Goal: Task Accomplishment & Management: Manage account settings

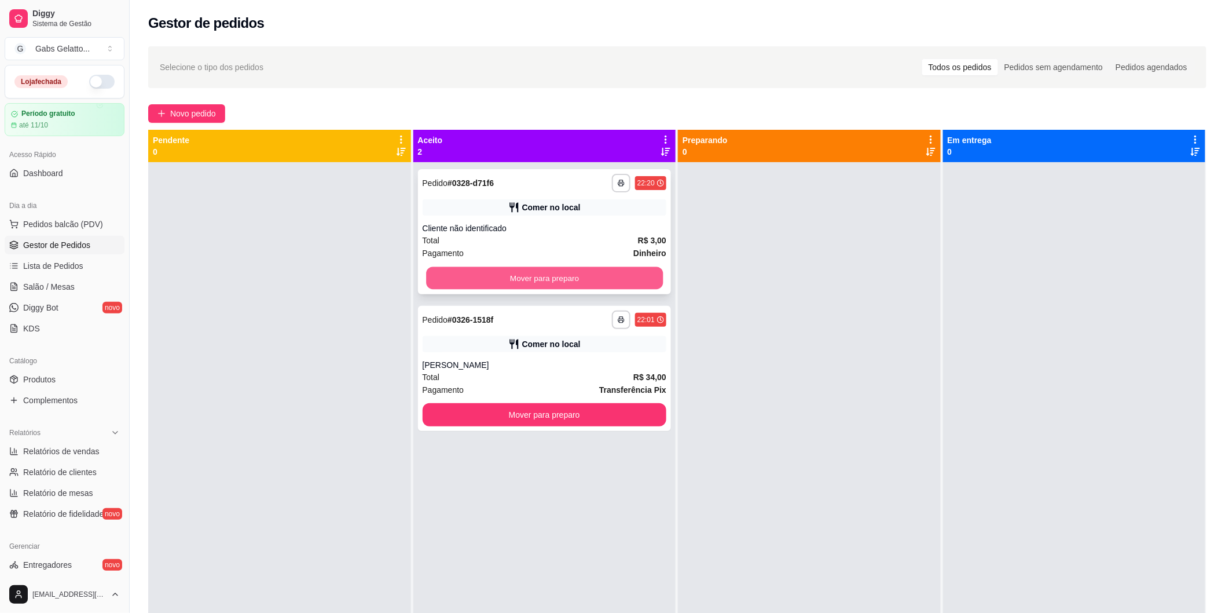
click at [499, 277] on button "Mover para preparo" at bounding box center [544, 278] width 237 height 23
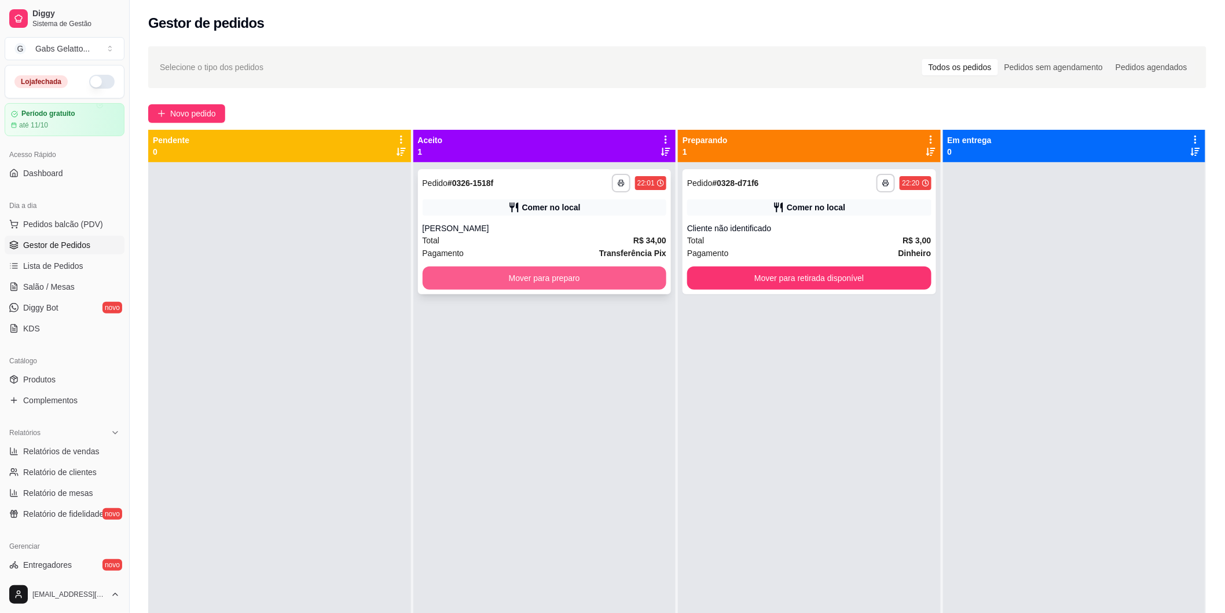
click at [557, 281] on button "Mover para preparo" at bounding box center [545, 277] width 244 height 23
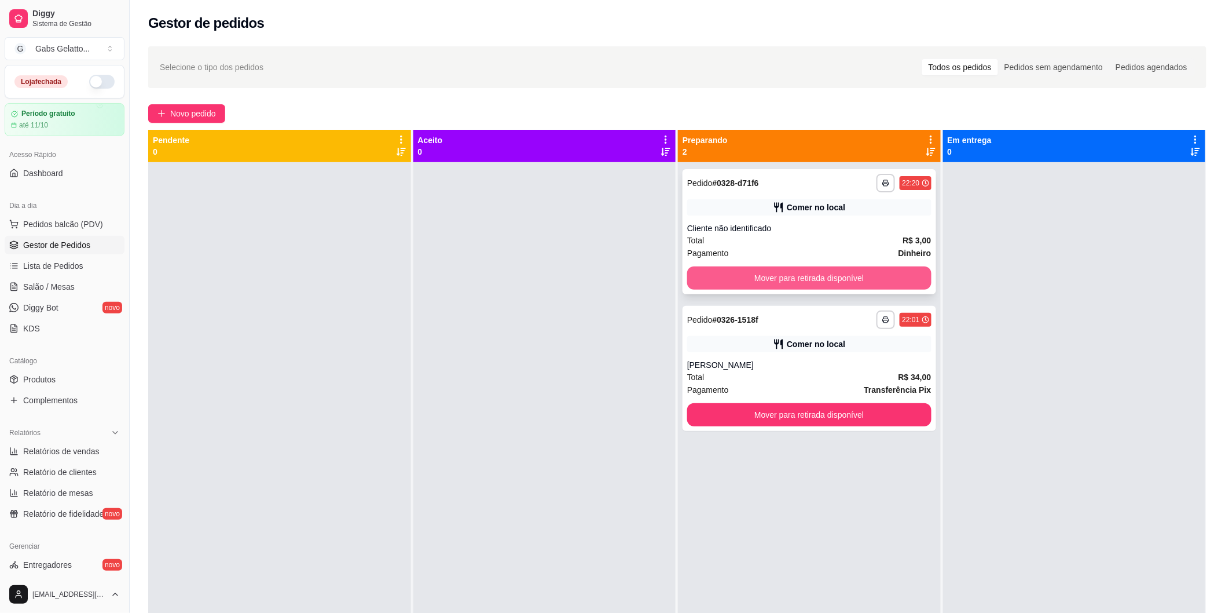
click at [800, 278] on button "Mover para retirada disponível" at bounding box center [809, 277] width 244 height 23
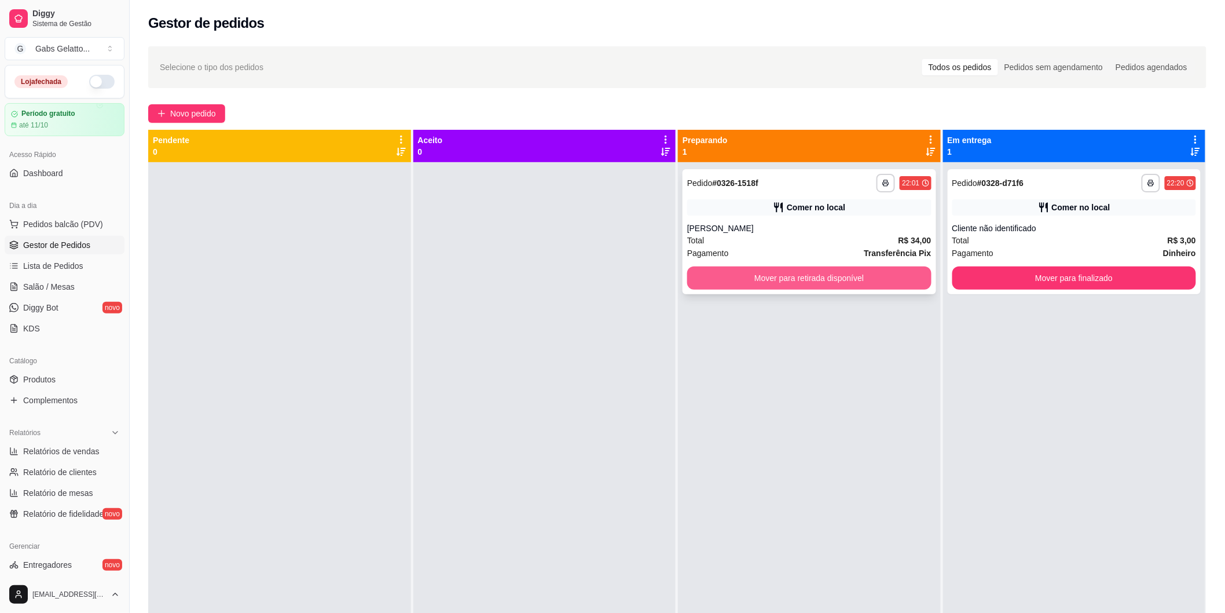
click at [829, 276] on button "Mover para retirada disponível" at bounding box center [809, 277] width 244 height 23
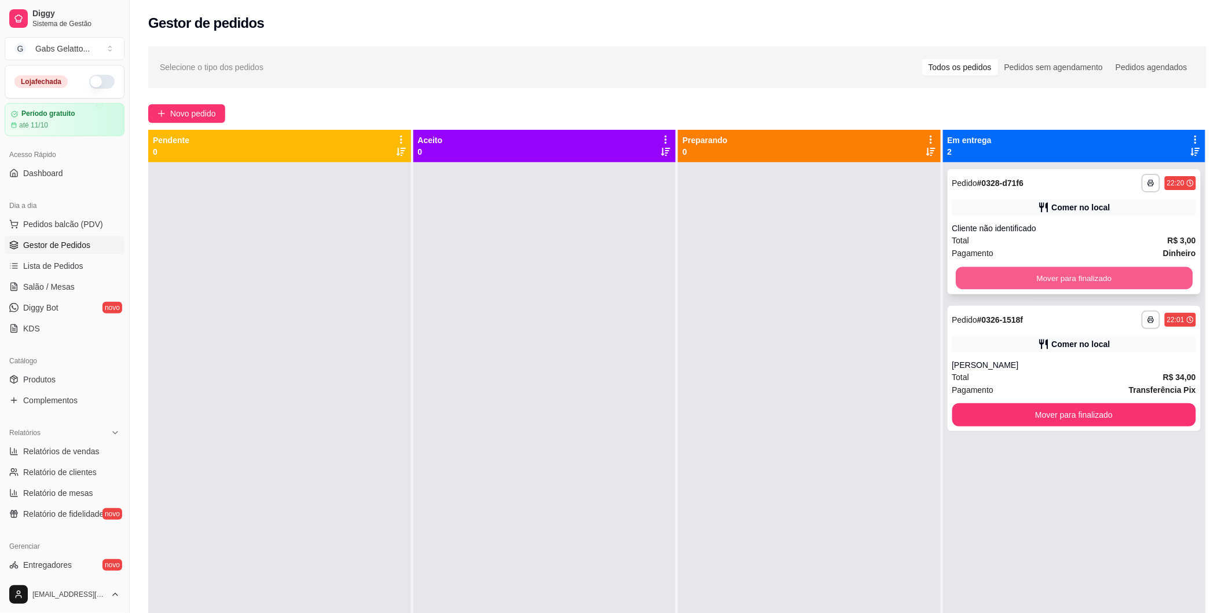
click at [1020, 270] on button "Mover para finalizado" at bounding box center [1074, 278] width 237 height 23
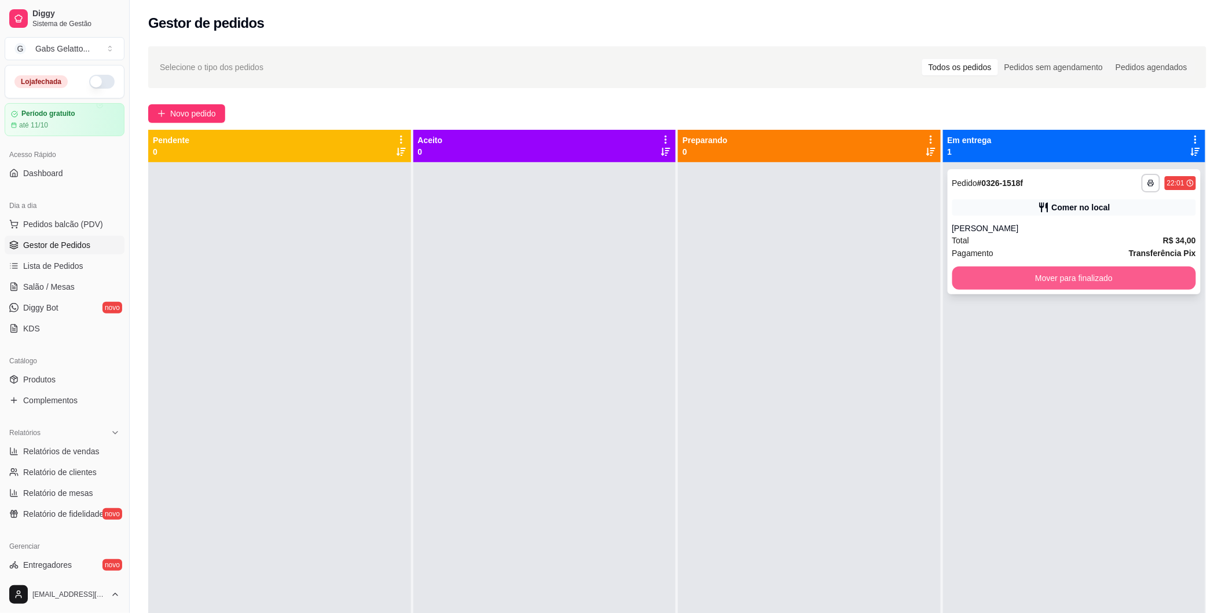
click at [1029, 272] on button "Mover para finalizado" at bounding box center [1074, 277] width 244 height 23
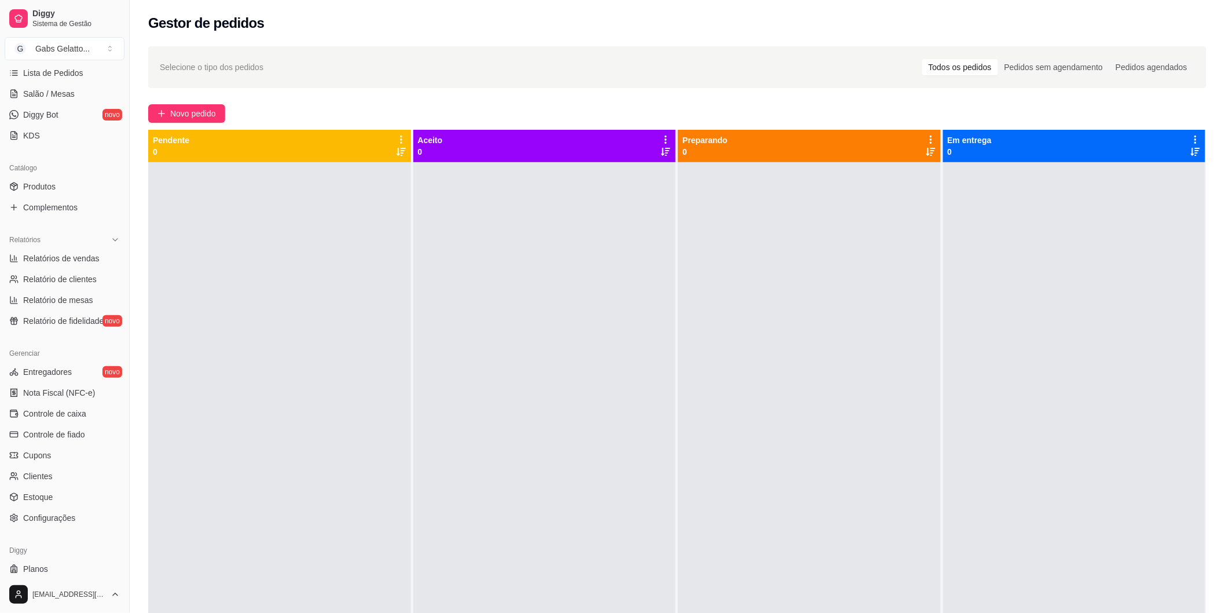
scroll to position [220, 0]
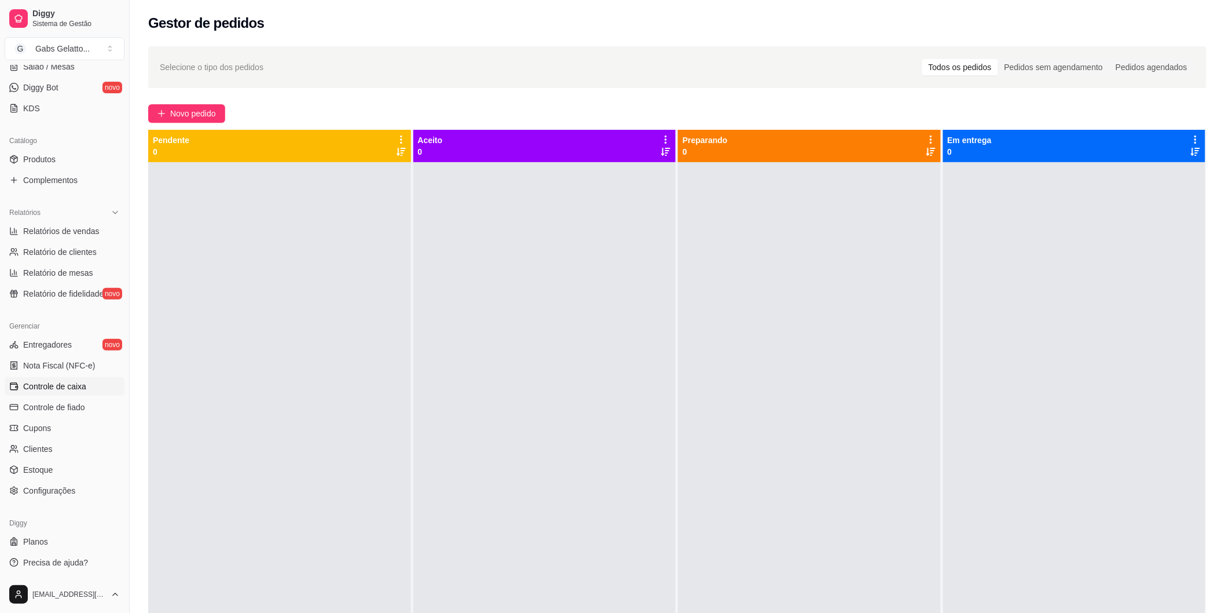
click at [68, 387] on span "Controle de caixa" at bounding box center [54, 386] width 63 height 12
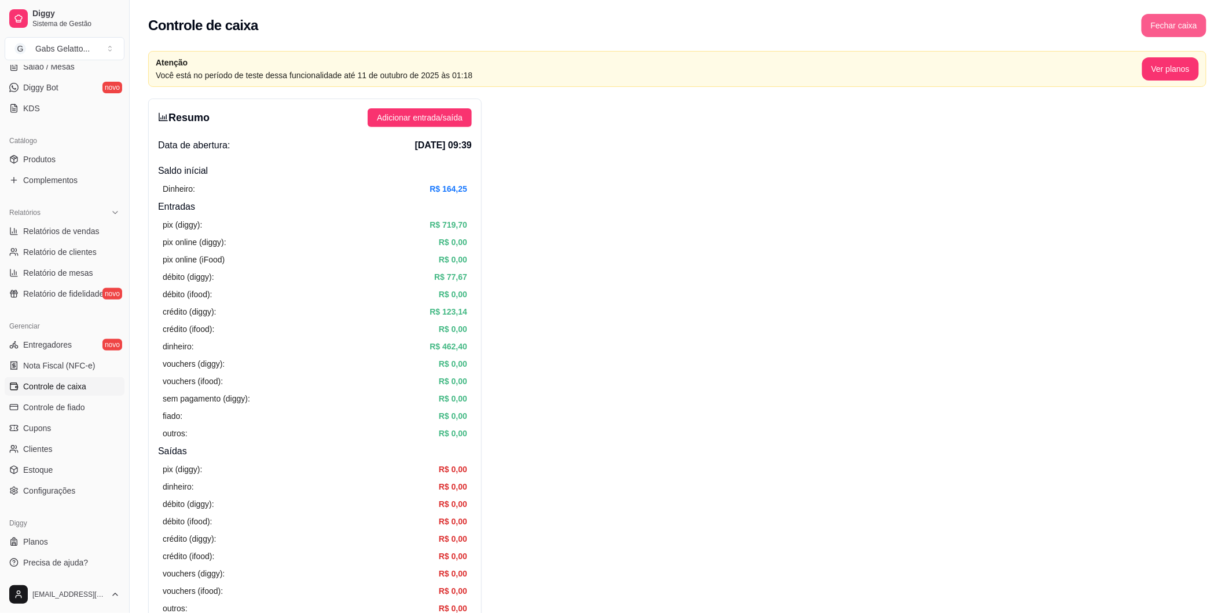
click at [1167, 19] on button "Fechar caixa" at bounding box center [1174, 25] width 65 height 23
click at [1208, 97] on span "Sim" at bounding box center [1207, 103] width 14 height 13
click at [85, 239] on link "Relatórios de vendas" at bounding box center [65, 231] width 120 height 19
select select "ALL"
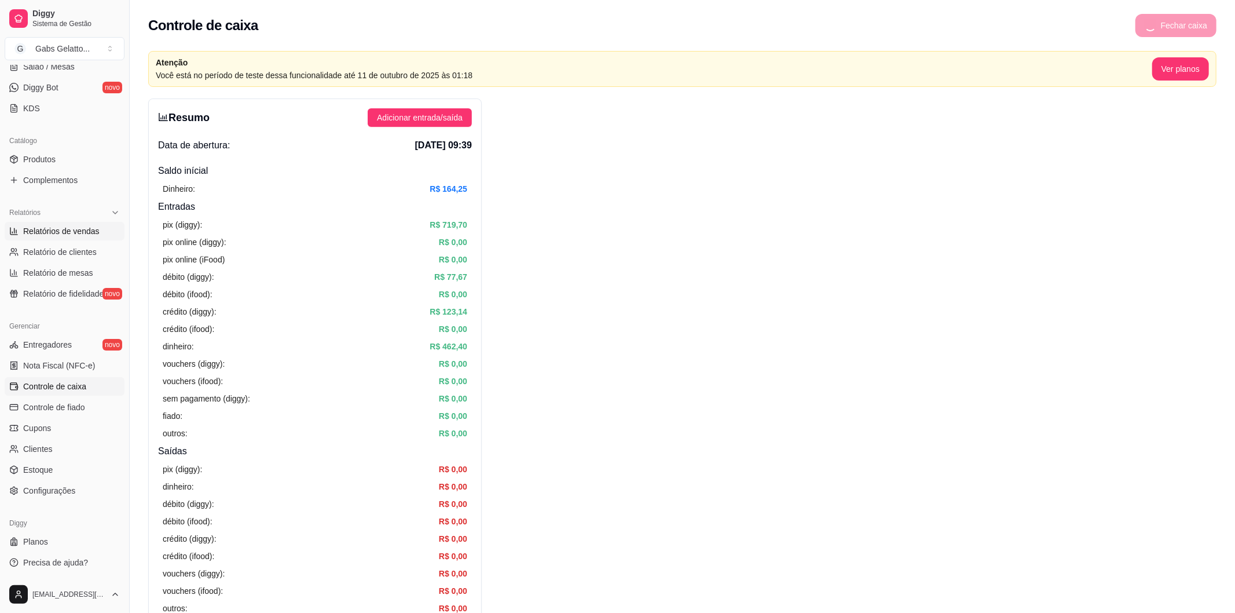
select select "0"
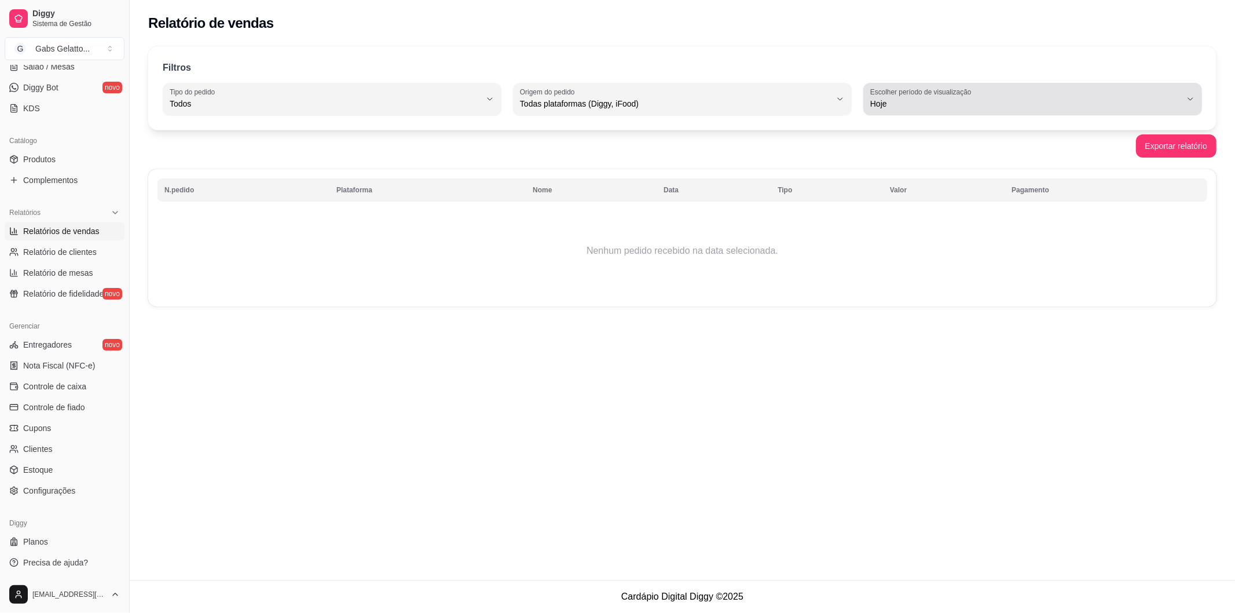
click at [976, 107] on span "Hoje" at bounding box center [1025, 104] width 311 height 12
click at [917, 158] on li "Ontem" at bounding box center [1033, 150] width 316 height 18
type input "1"
select select "1"
